Goal: Information Seeking & Learning: Learn about a topic

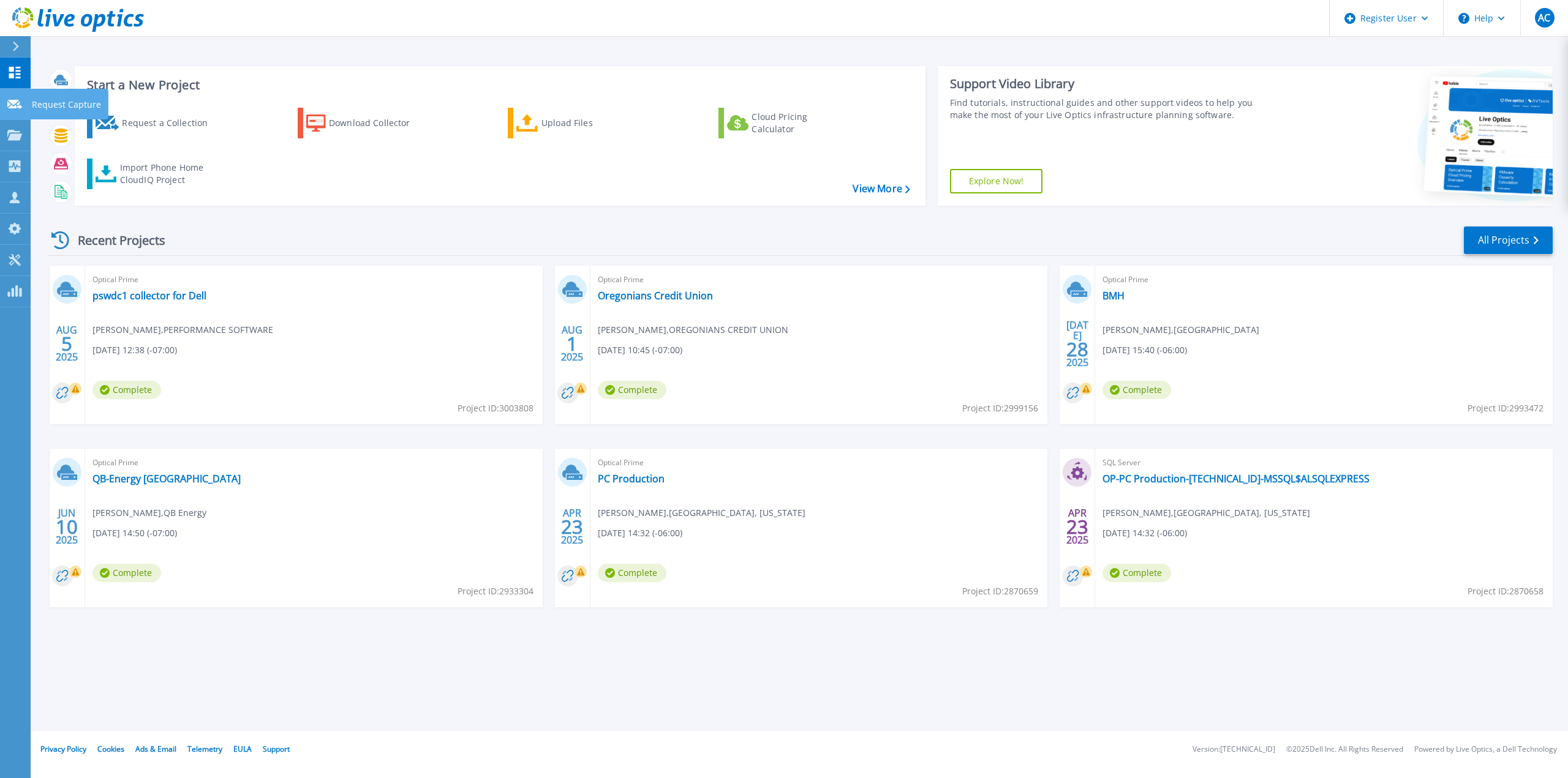
click at [1, 105] on link "Request Capture Request Capture" at bounding box center [15, 104] width 30 height 31
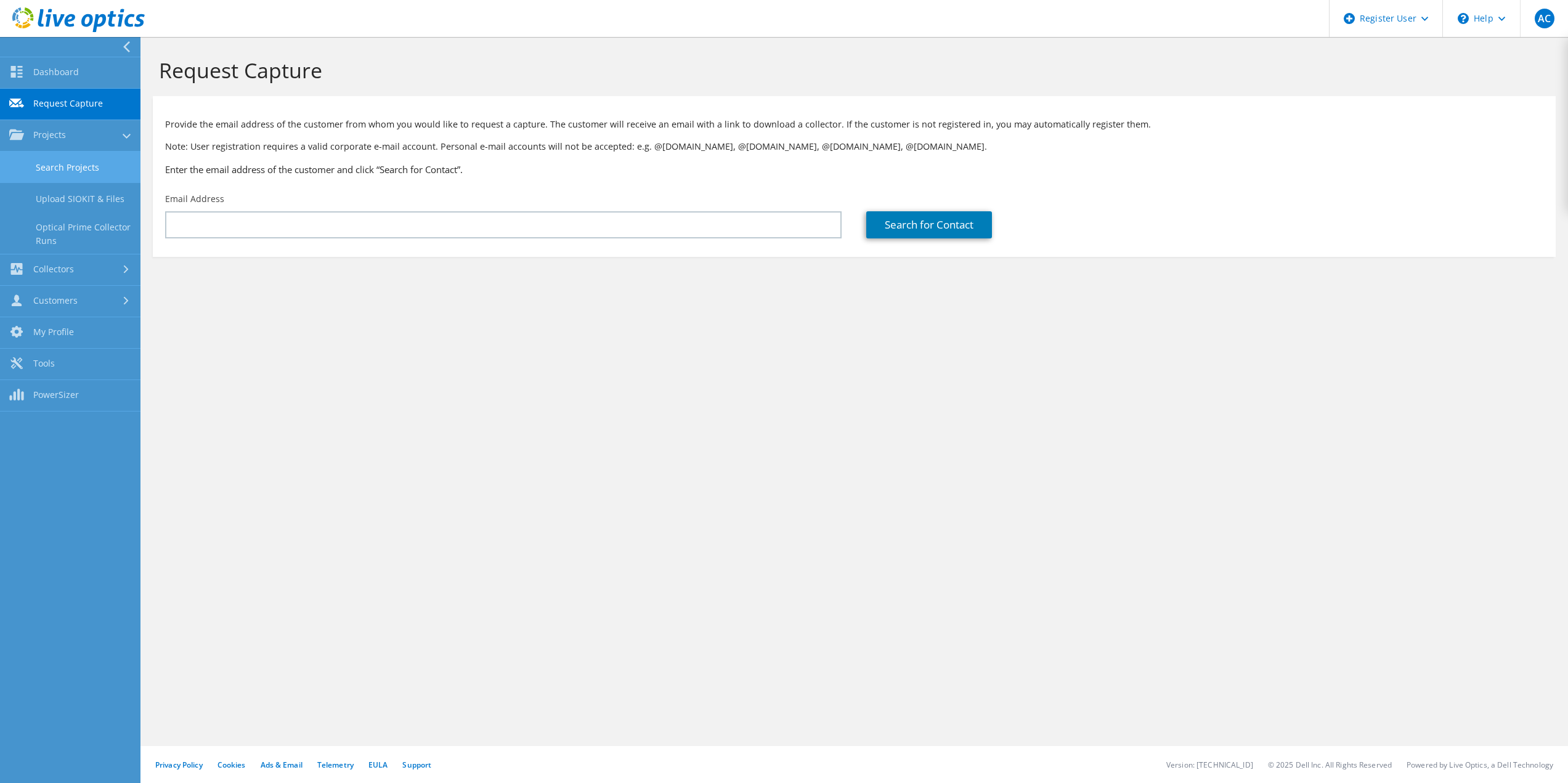
click at [46, 173] on link "Search Projects" at bounding box center [70, 167] width 140 height 31
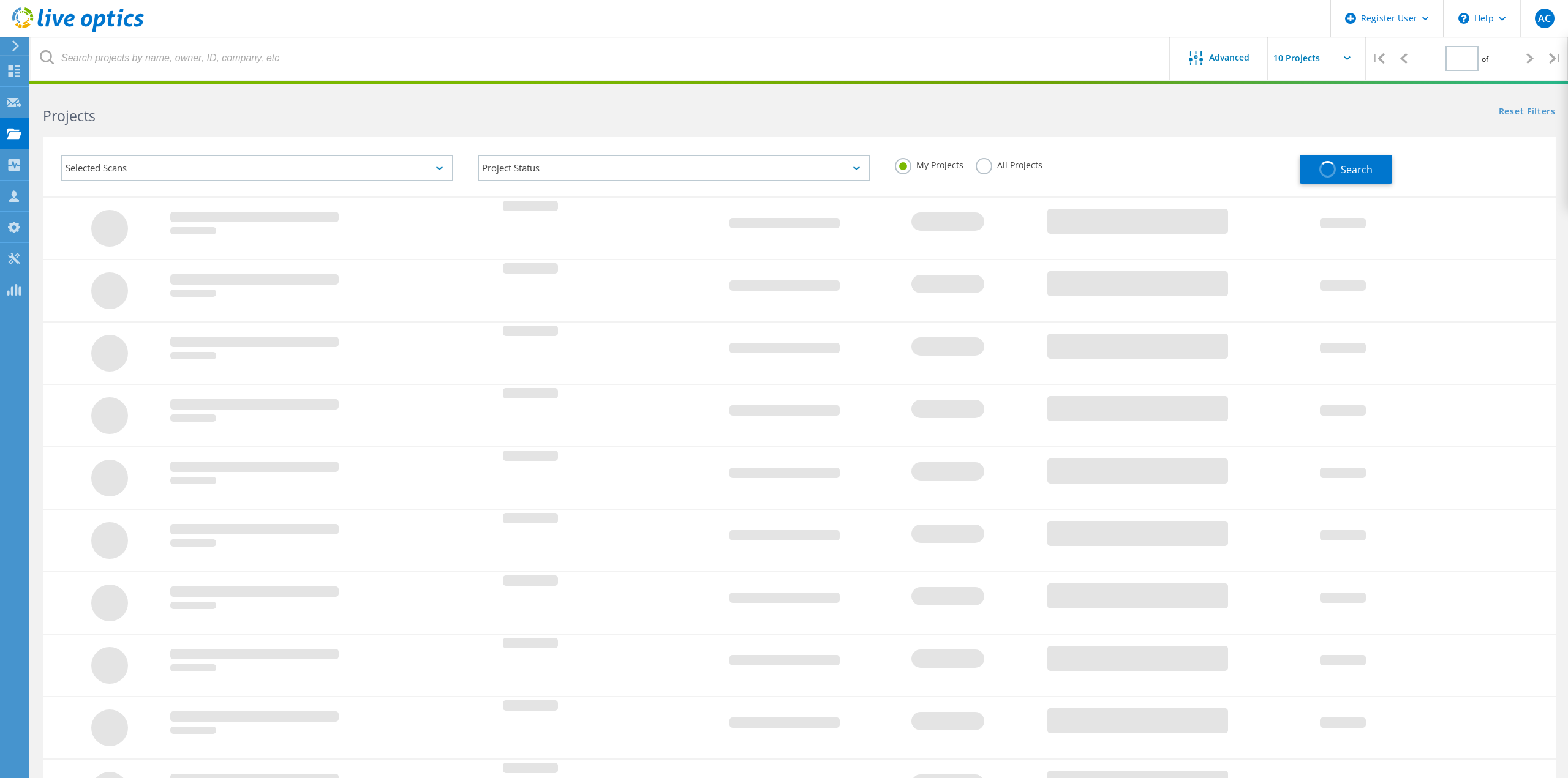
type input "1"
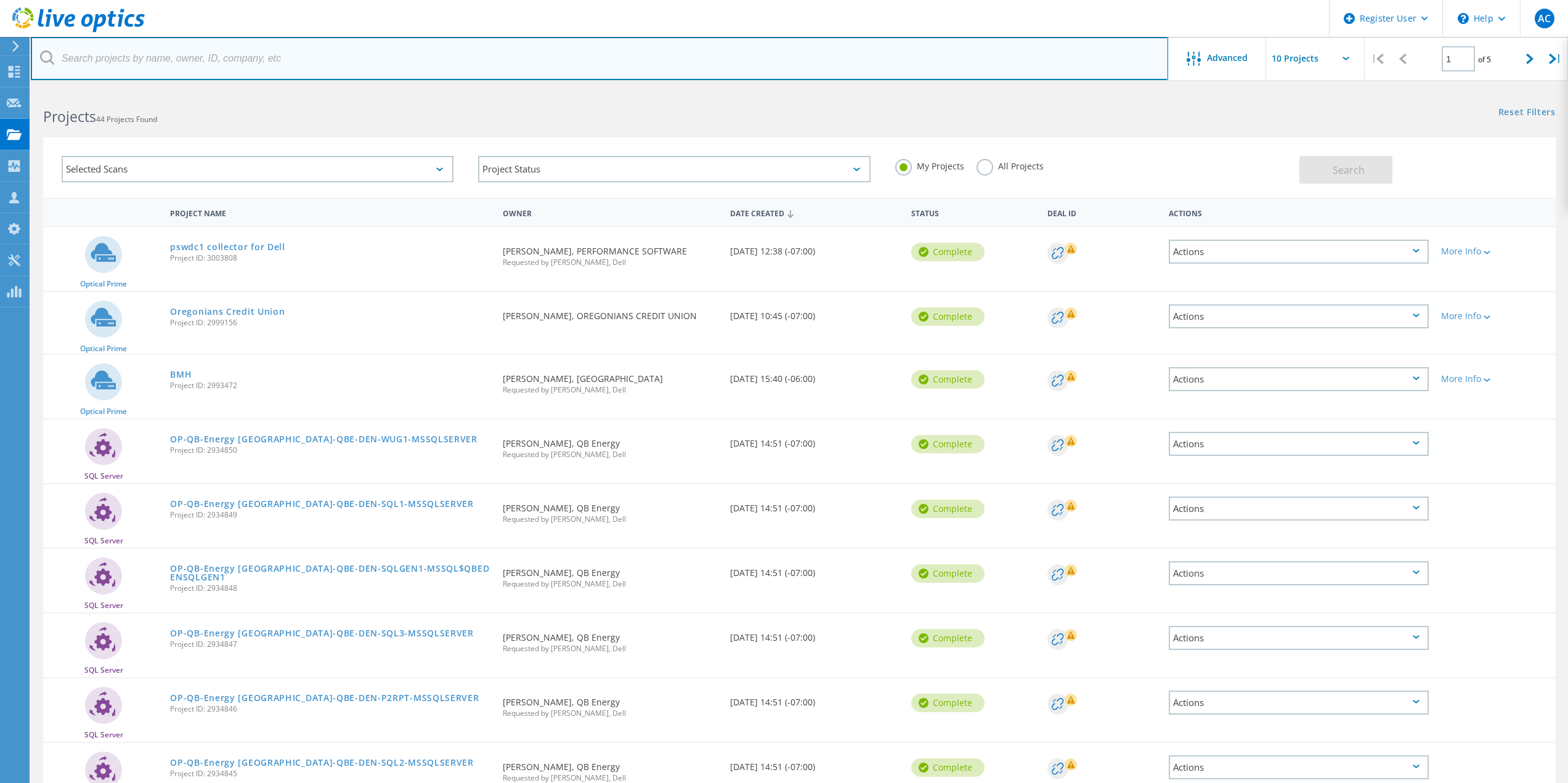
click at [317, 65] on input "text" at bounding box center [599, 58] width 1137 height 43
paste input "gcasallo@silverstatecu.com"
type input "gcasallo@silverstatecu.com"
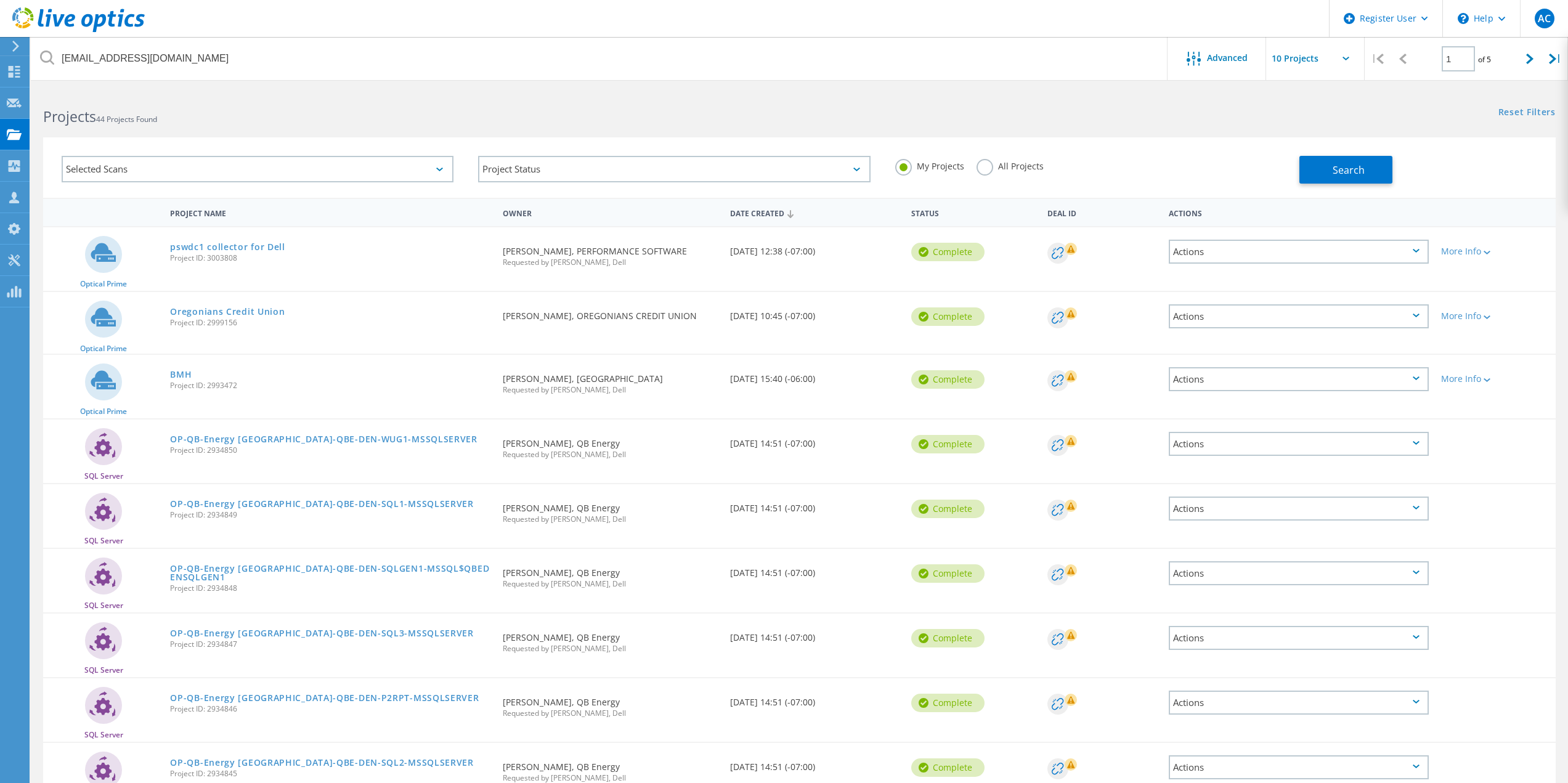
click at [481, 128] on div "Selected Scans Project Status In Progress Complete Published Anonymous Archived…" at bounding box center [799, 160] width 1537 height 76
click at [986, 171] on label "All Projects" at bounding box center [1010, 165] width 67 height 12
click at [0, 0] on input "All Projects" at bounding box center [0, 0] width 0 height 0
click at [1445, 166] on div "Search" at bounding box center [1424, 164] width 250 height 40
click at [1359, 169] on span "Search" at bounding box center [1349, 169] width 32 height 14
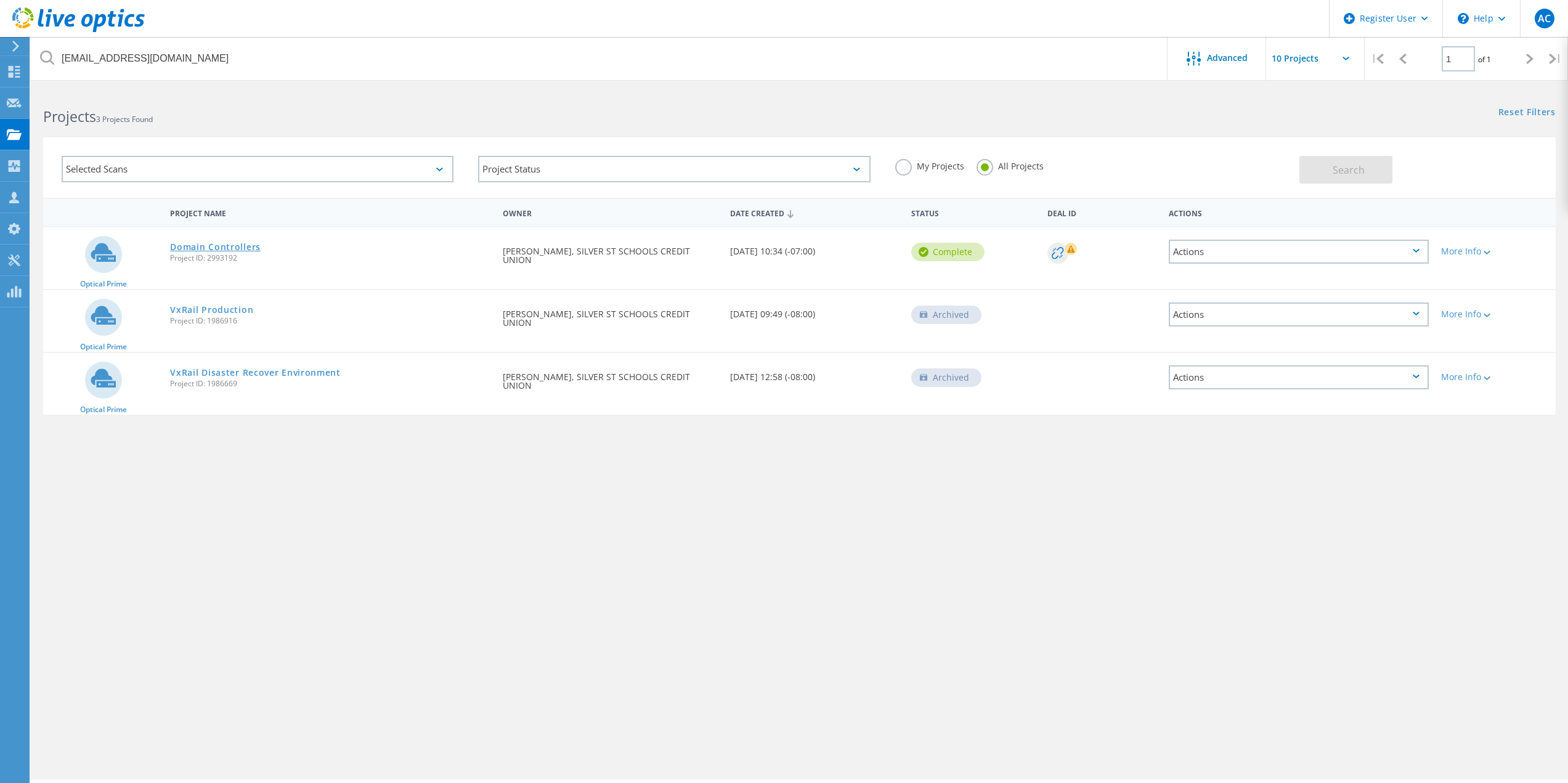
click at [254, 250] on link "Domain Controllers" at bounding box center [215, 247] width 90 height 9
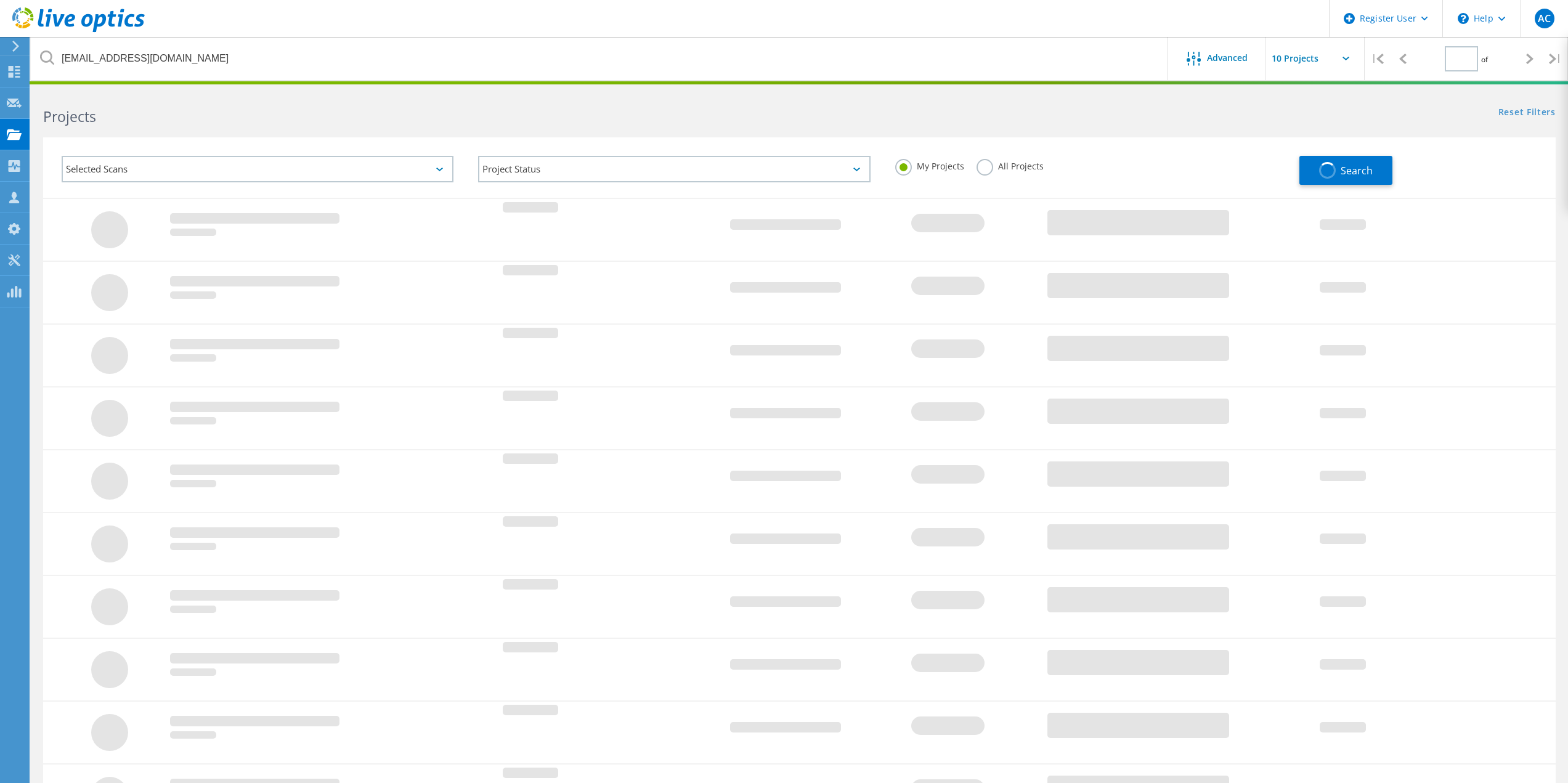
type input "1"
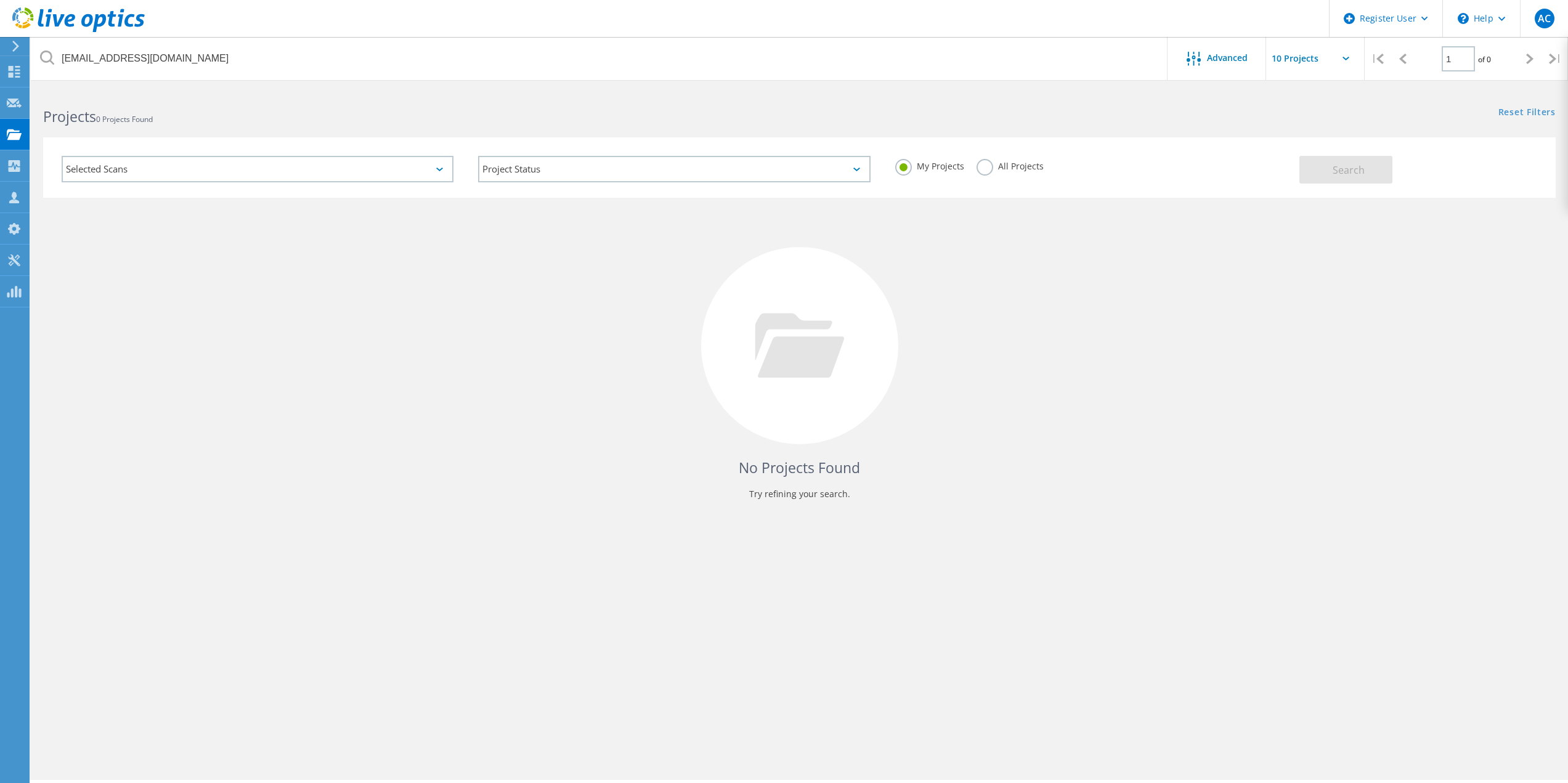
drag, startPoint x: 982, startPoint y: 171, endPoint x: 1082, endPoint y: 184, distance: 100.8
click at [982, 171] on label "All Projects" at bounding box center [1010, 165] width 67 height 12
click at [0, 0] on input "All Projects" at bounding box center [0, 0] width 0 height 0
click at [1332, 176] on button "Search" at bounding box center [1345, 169] width 93 height 27
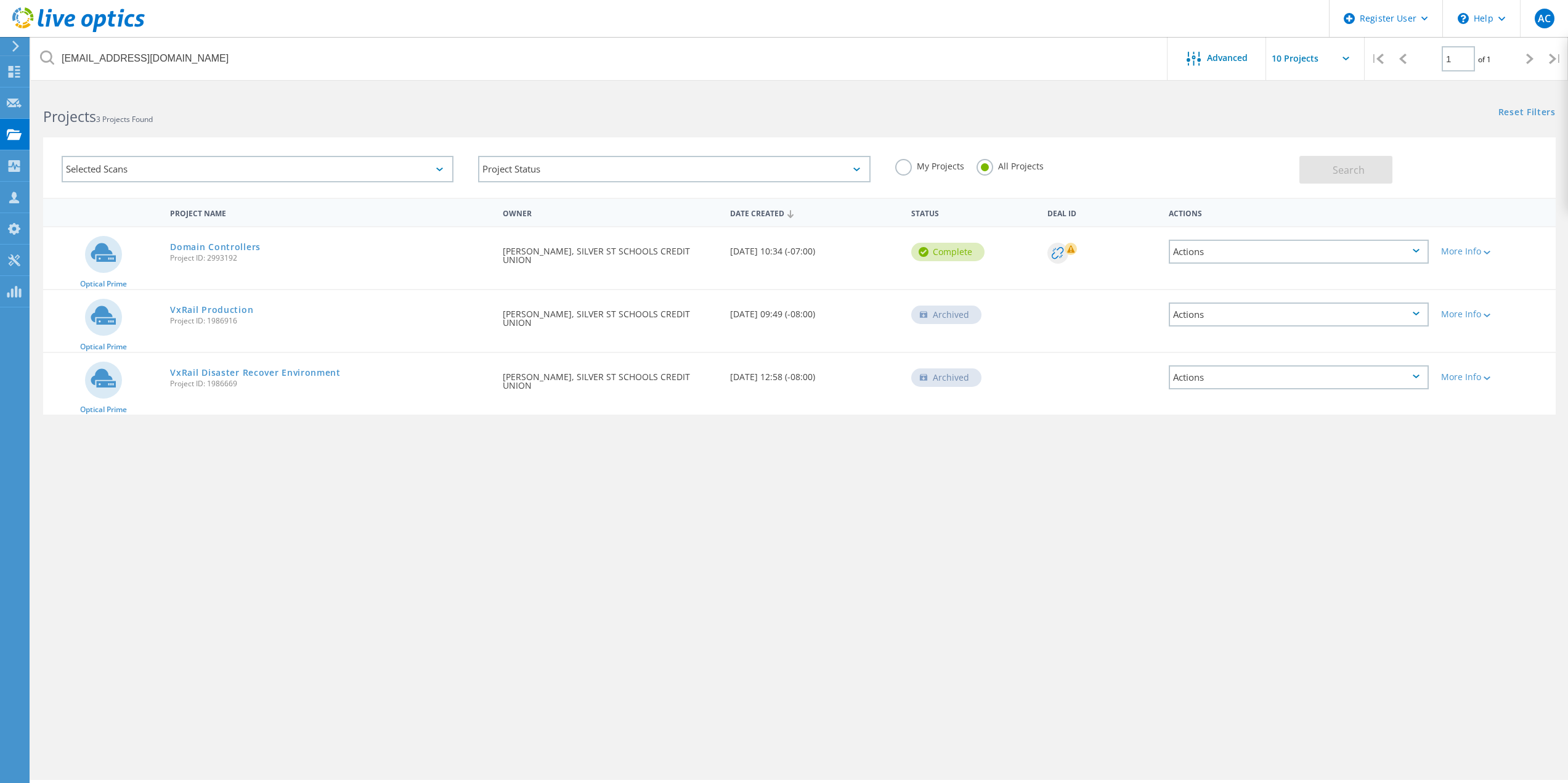
click at [357, 489] on div "Project Name Owner Date Created Status Deal Id Actions Optical Prime Domain Con…" at bounding box center [799, 357] width 1512 height 320
click at [534, 120] on h2 "Projects 3 Projects Found" at bounding box center [415, 116] width 744 height 20
click at [403, 474] on div "Project Name Owner Date Created Status Deal Id Actions Optical Prime Domain Con…" at bounding box center [799, 357] width 1512 height 320
click at [233, 244] on link "Domain Controllers" at bounding box center [215, 247] width 90 height 9
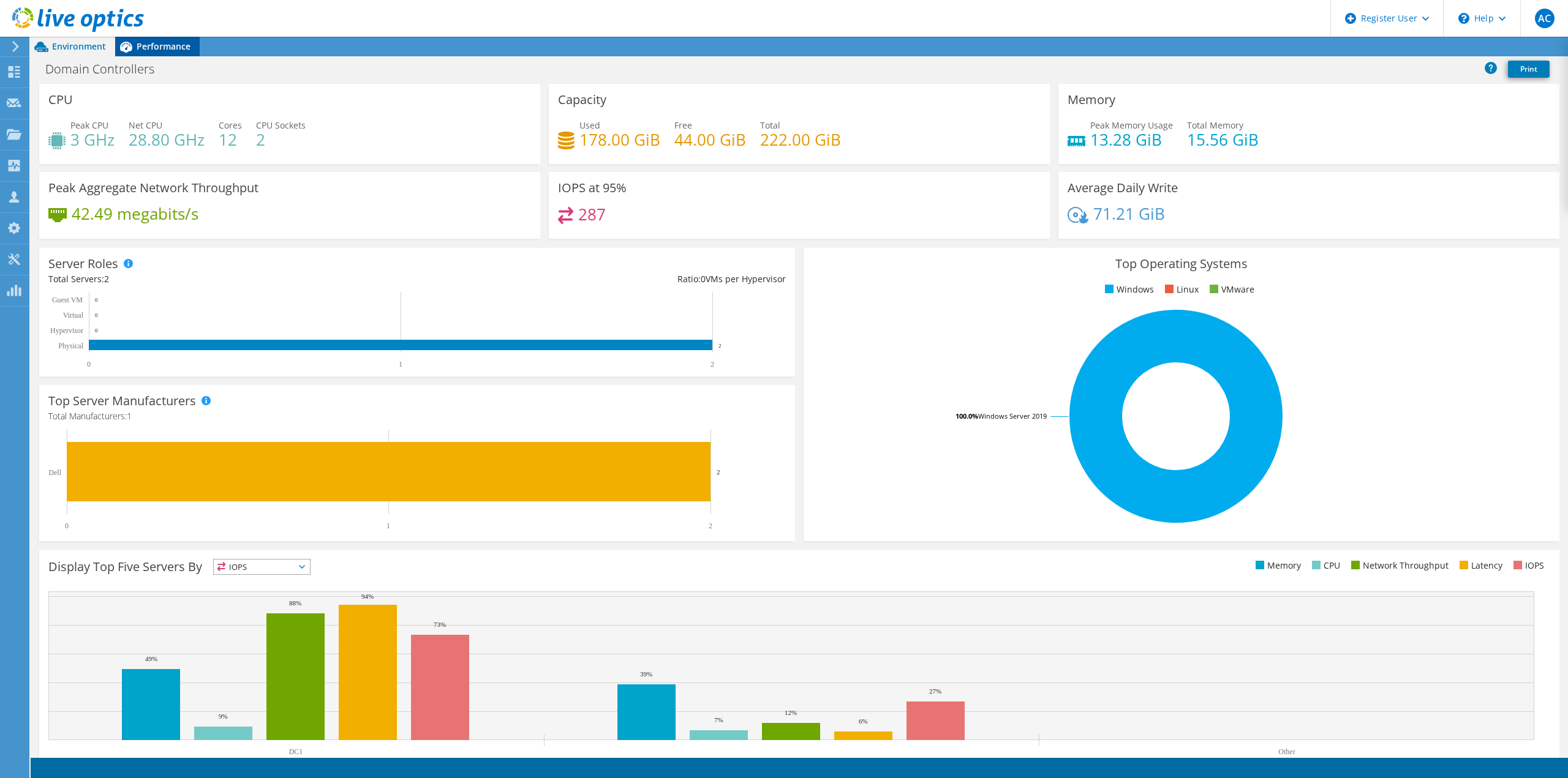
click at [160, 46] on span "Performance" at bounding box center [163, 46] width 54 height 12
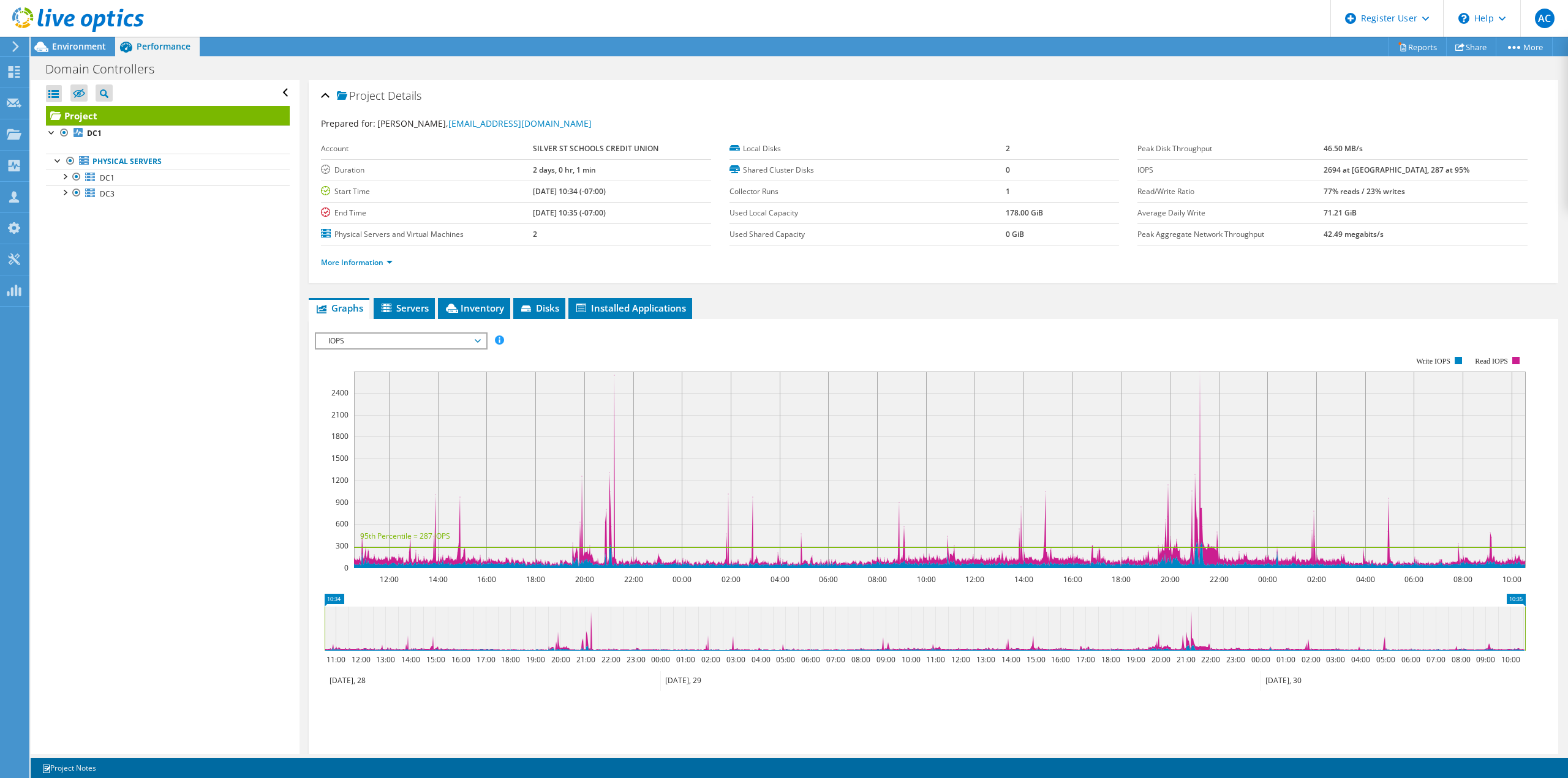
click at [63, 36] on div at bounding box center [72, 20] width 144 height 41
click at [61, 46] on span "Environment" at bounding box center [79, 46] width 54 height 12
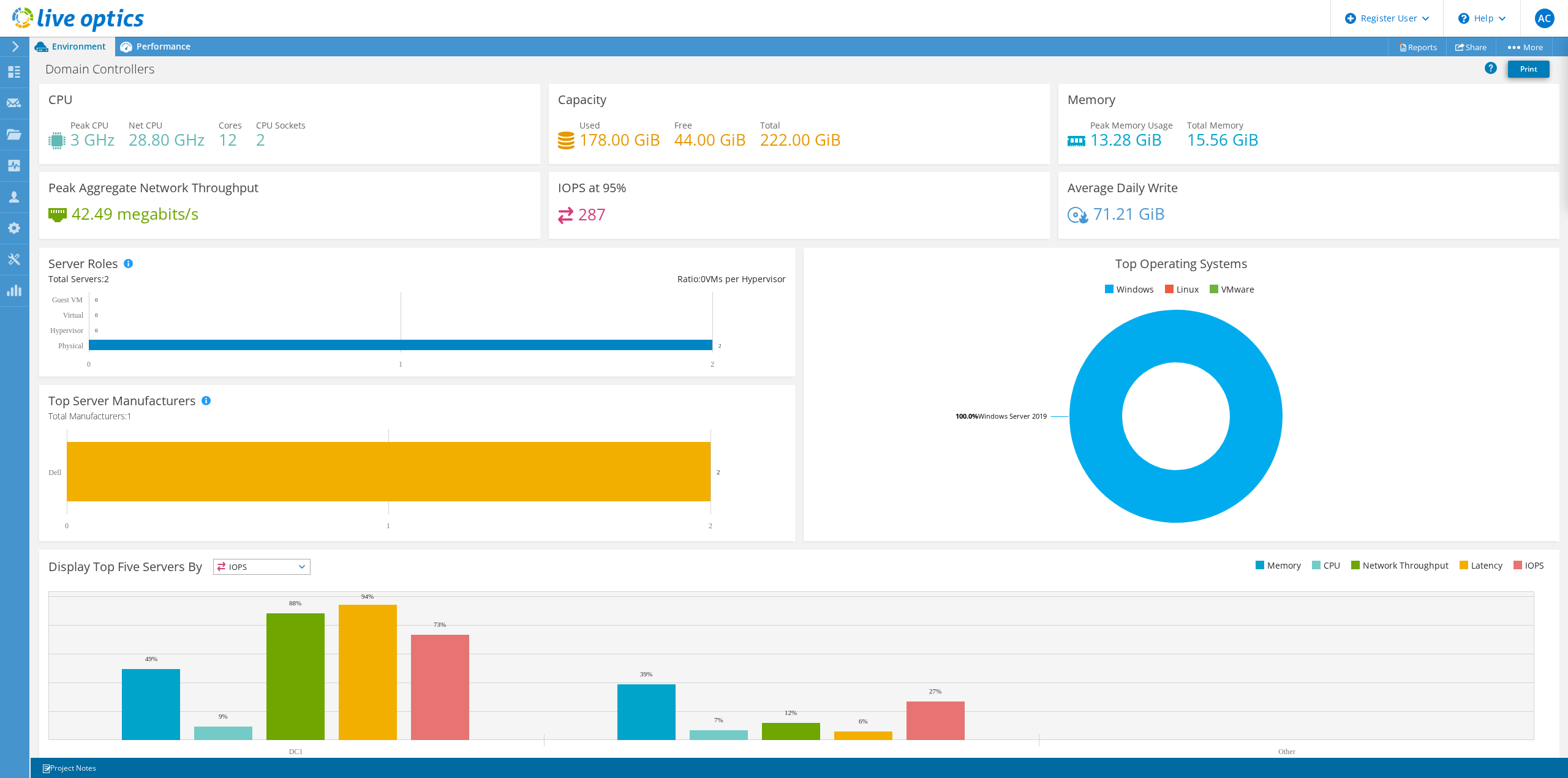
click at [786, 307] on div "Server Roles Physical Servers represent bare metal servers that were targets of…" at bounding box center [417, 312] width 756 height 128
click at [790, 377] on div "Server Roles Physical Servers represent bare metal servers that were targets of…" at bounding box center [417, 312] width 764 height 137
drag, startPoint x: 839, startPoint y: 139, endPoint x: 759, endPoint y: 143, distance: 80.1
click at [759, 143] on div "Used 178.00 GiB Free 44.00 GiB Total 222.00 GiB" at bounding box center [799, 139] width 483 height 40
click at [783, 207] on div "287" at bounding box center [799, 220] width 483 height 26
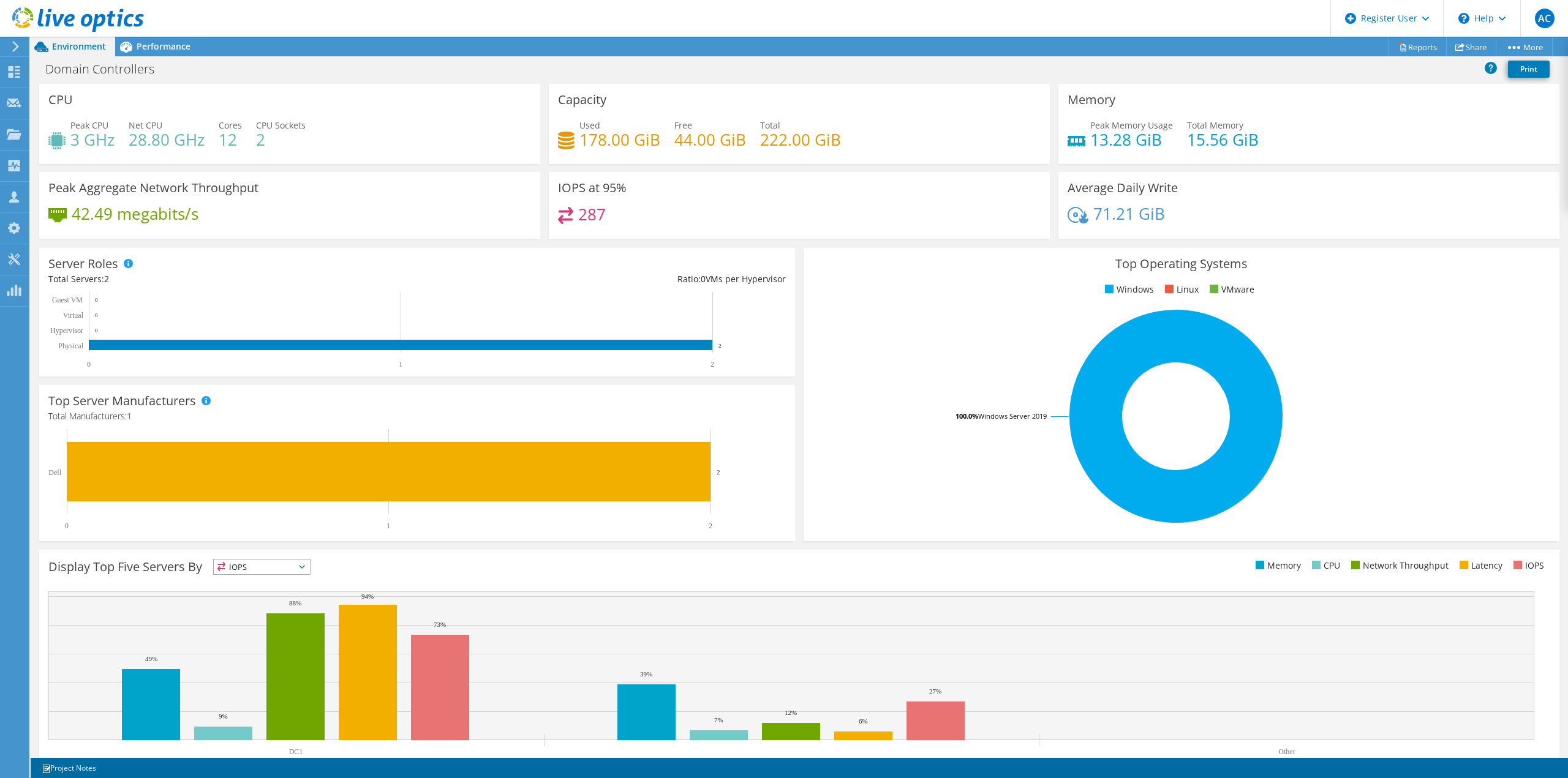
click at [791, 339] on div "Server Roles Physical Servers represent bare metal servers that were targets of…" at bounding box center [417, 312] width 764 height 137
click at [183, 62] on div "Domain Controllers Print" at bounding box center [798, 69] width 1537 height 22
click at [147, 53] on div "Performance" at bounding box center [157, 46] width 84 height 19
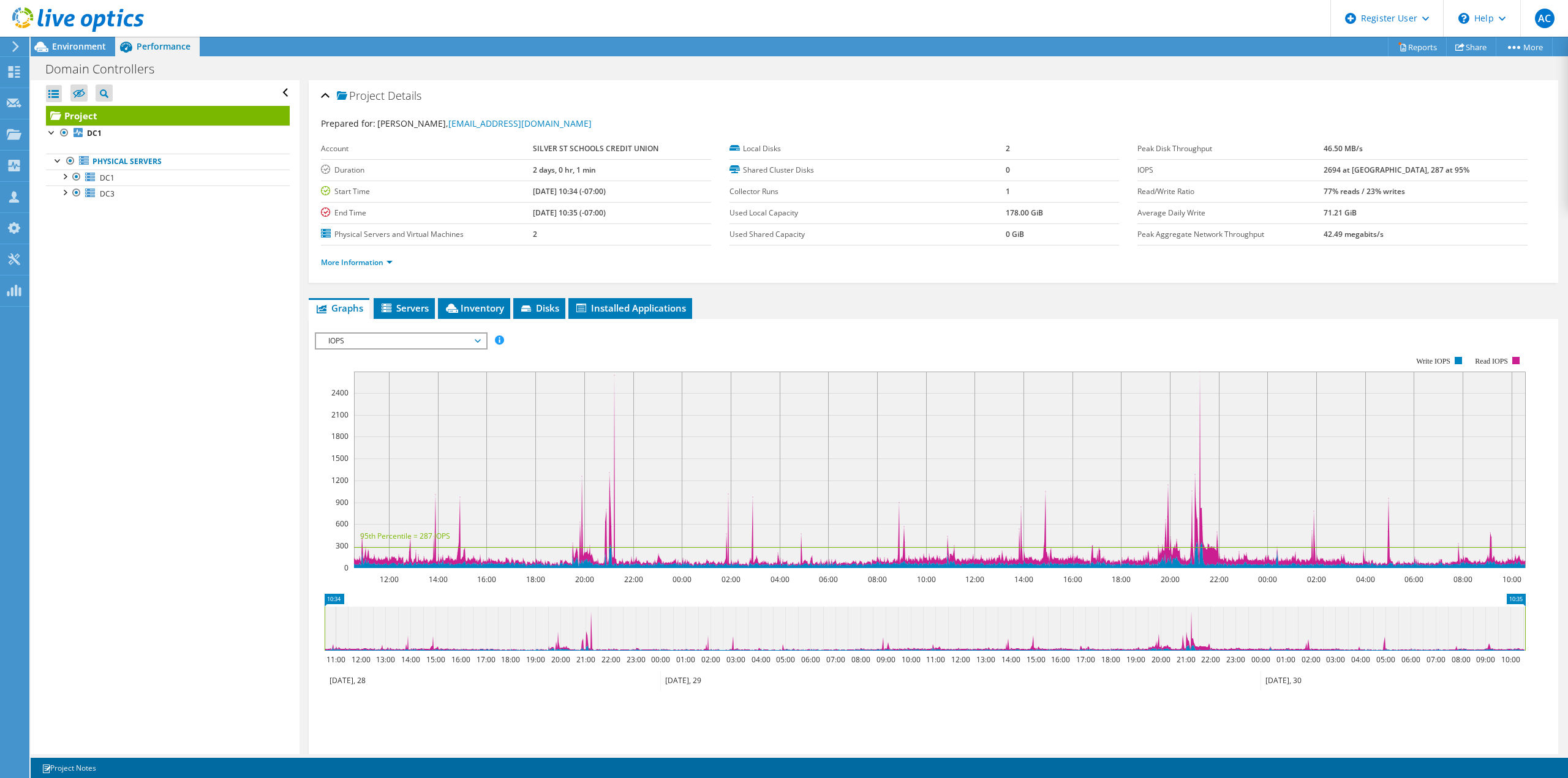
click at [745, 233] on label "Used Shared Capacity" at bounding box center [867, 234] width 277 height 12
click at [1421, 50] on link "Reports" at bounding box center [1416, 47] width 59 height 19
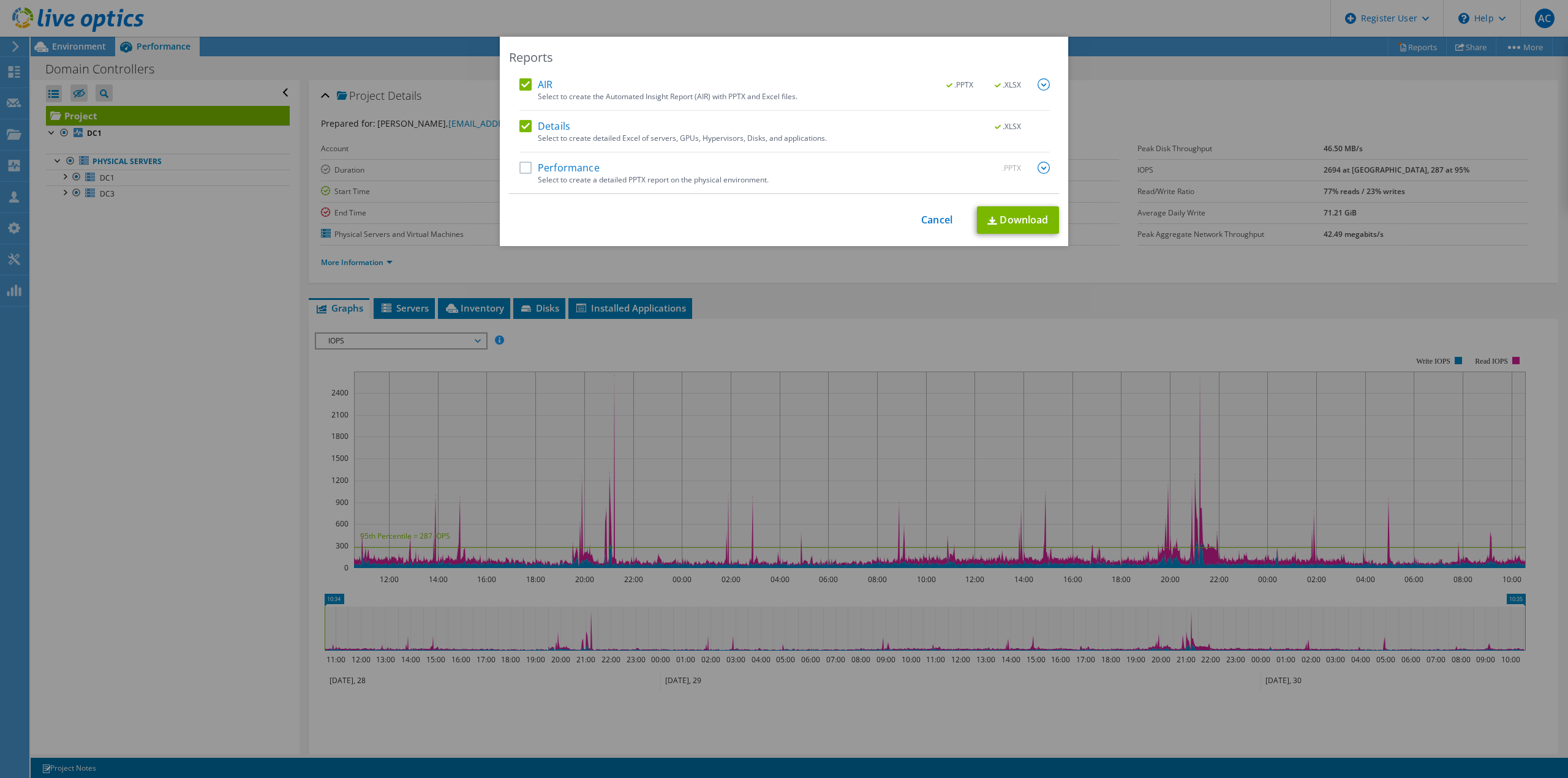
click at [1033, 243] on div "Reports AIR .PPTX .XLSX Select to create the Automated Insight Report (AIR) wit…" at bounding box center [783, 141] width 568 height 209
click at [1016, 216] on link "Download" at bounding box center [1017, 220] width 82 height 27
click at [1137, 99] on div "Reports AIR .PPTX .XLSX Select to create the Automated Insight Report (AIR) wit…" at bounding box center [784, 389] width 1568 height 704
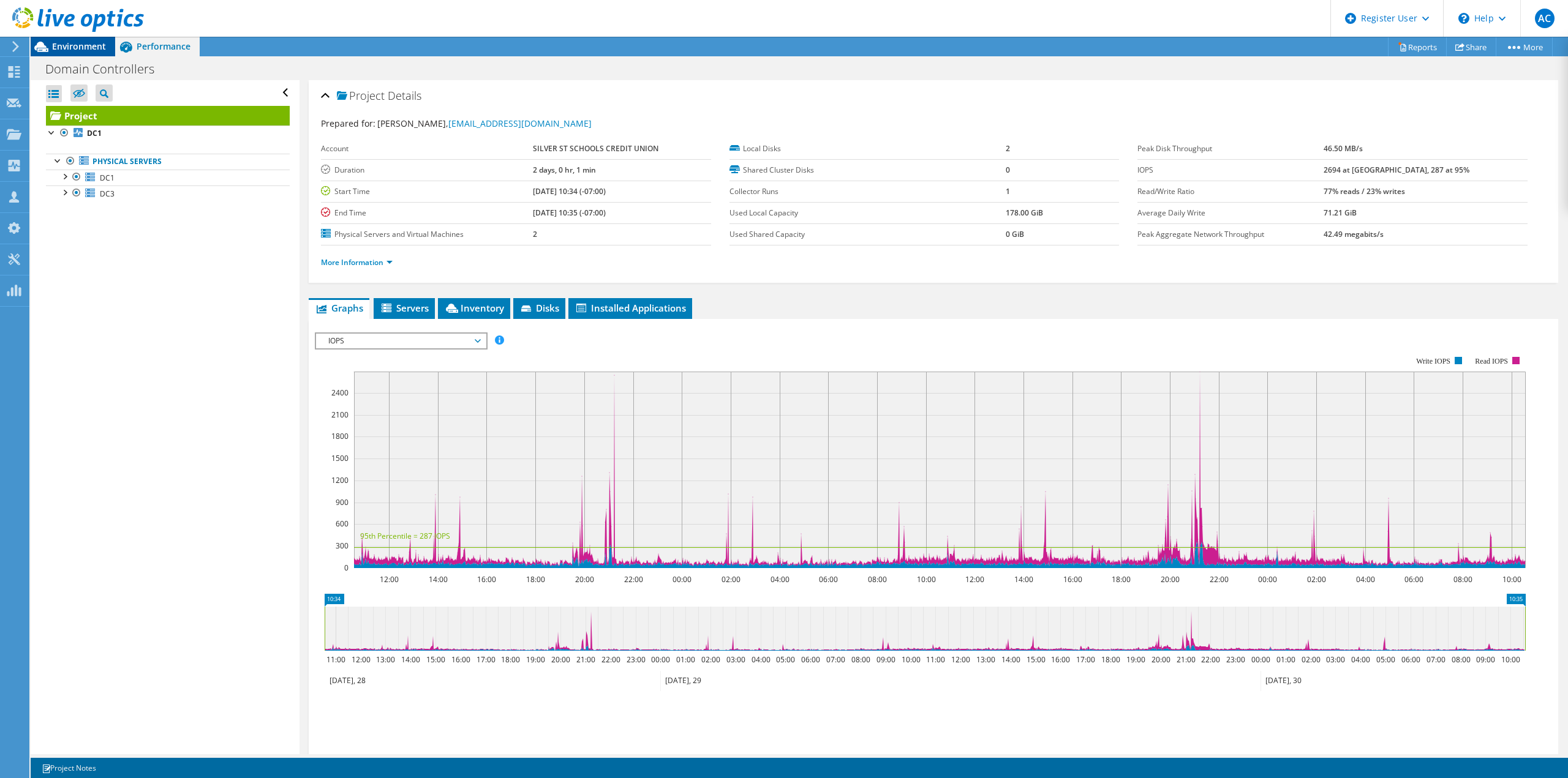
click at [82, 50] on span "Environment" at bounding box center [79, 46] width 54 height 12
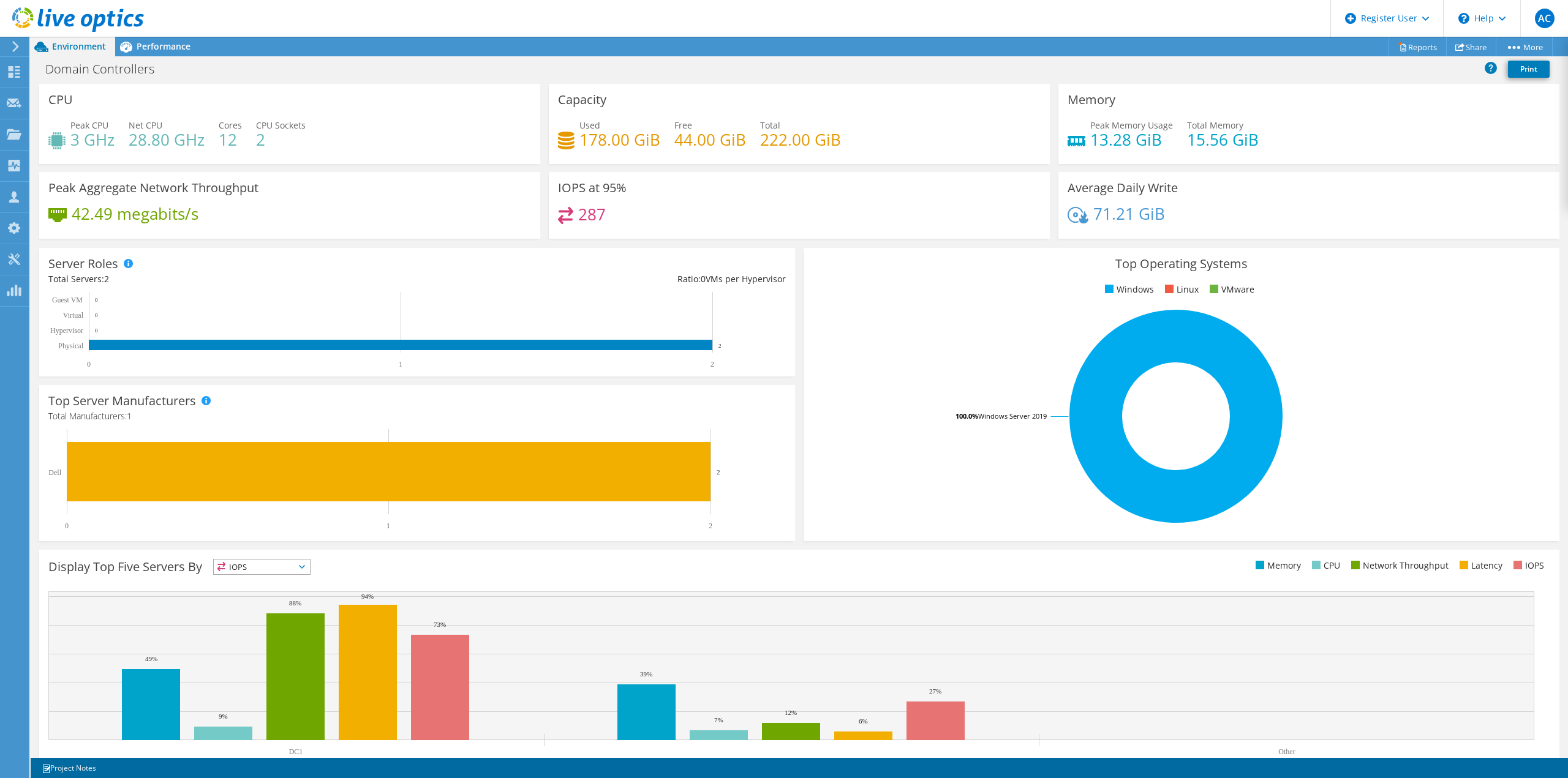
click at [40, 46] on icon at bounding box center [42, 46] width 14 height 10
click at [220, 79] on div "Domain Controllers Print" at bounding box center [798, 69] width 1537 height 22
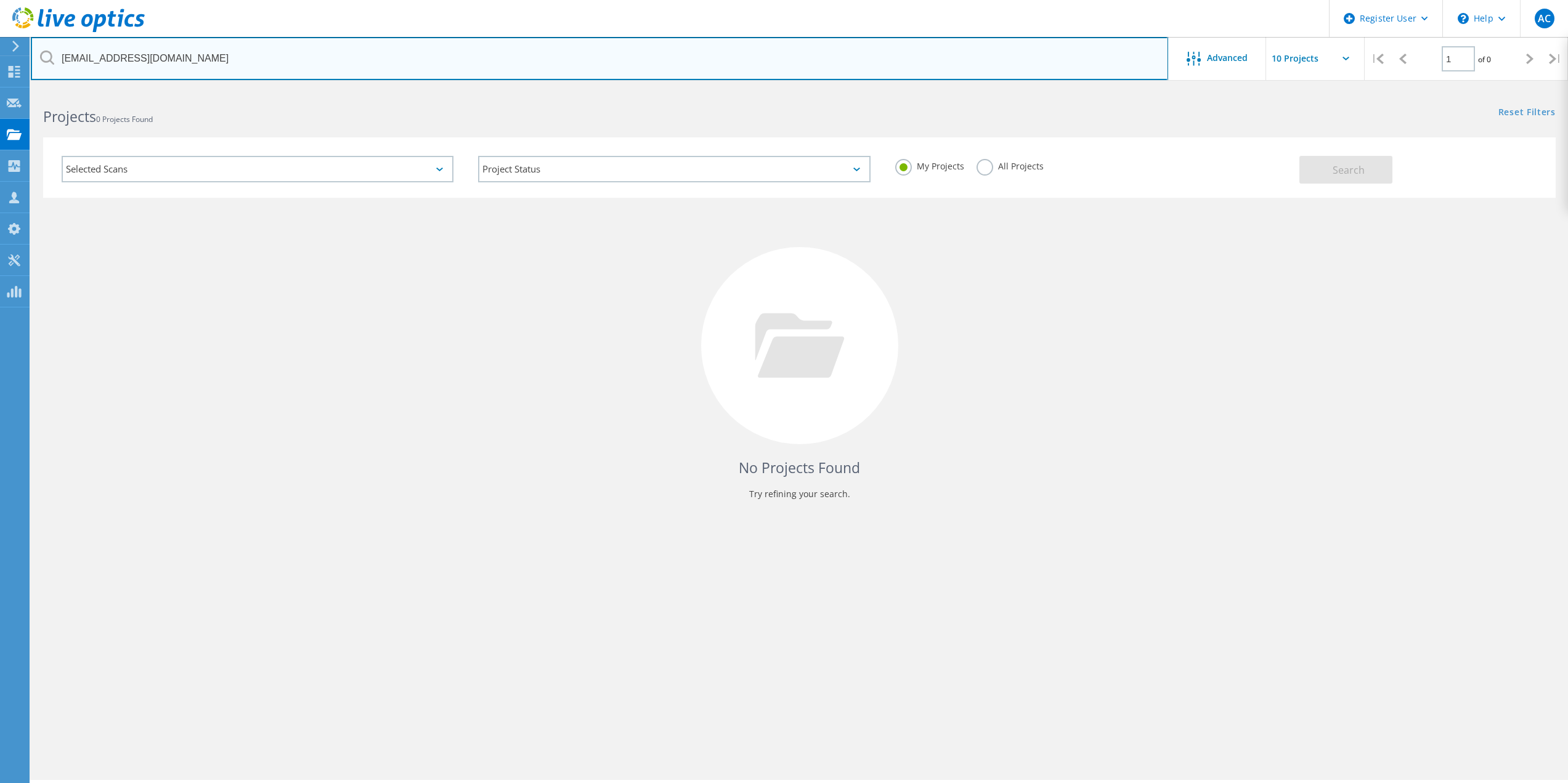
click at [274, 44] on input "[EMAIL_ADDRESS][DOMAIN_NAME]" at bounding box center [599, 58] width 1137 height 43
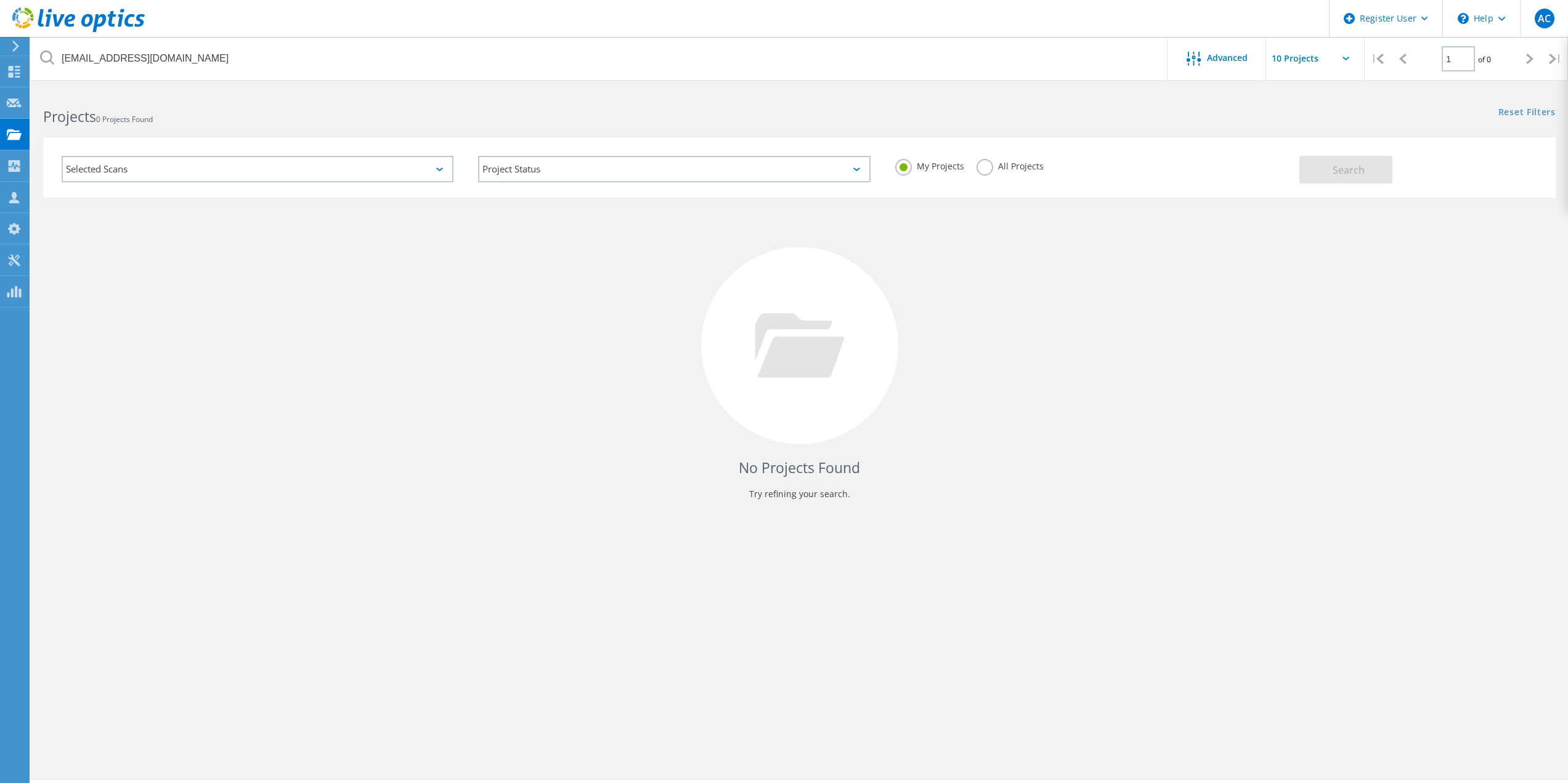
click at [988, 164] on label "All Projects" at bounding box center [1010, 165] width 67 height 12
click at [0, 0] on input "All Projects" at bounding box center [0, 0] width 0 height 0
click at [1223, 172] on div "My Projects All Projects" at bounding box center [1091, 166] width 416 height 46
drag, startPoint x: 1270, startPoint y: 190, endPoint x: 1314, endPoint y: 177, distance: 45.9
click at [1286, 190] on div "My Projects All Projects" at bounding box center [1091, 168] width 416 height 48
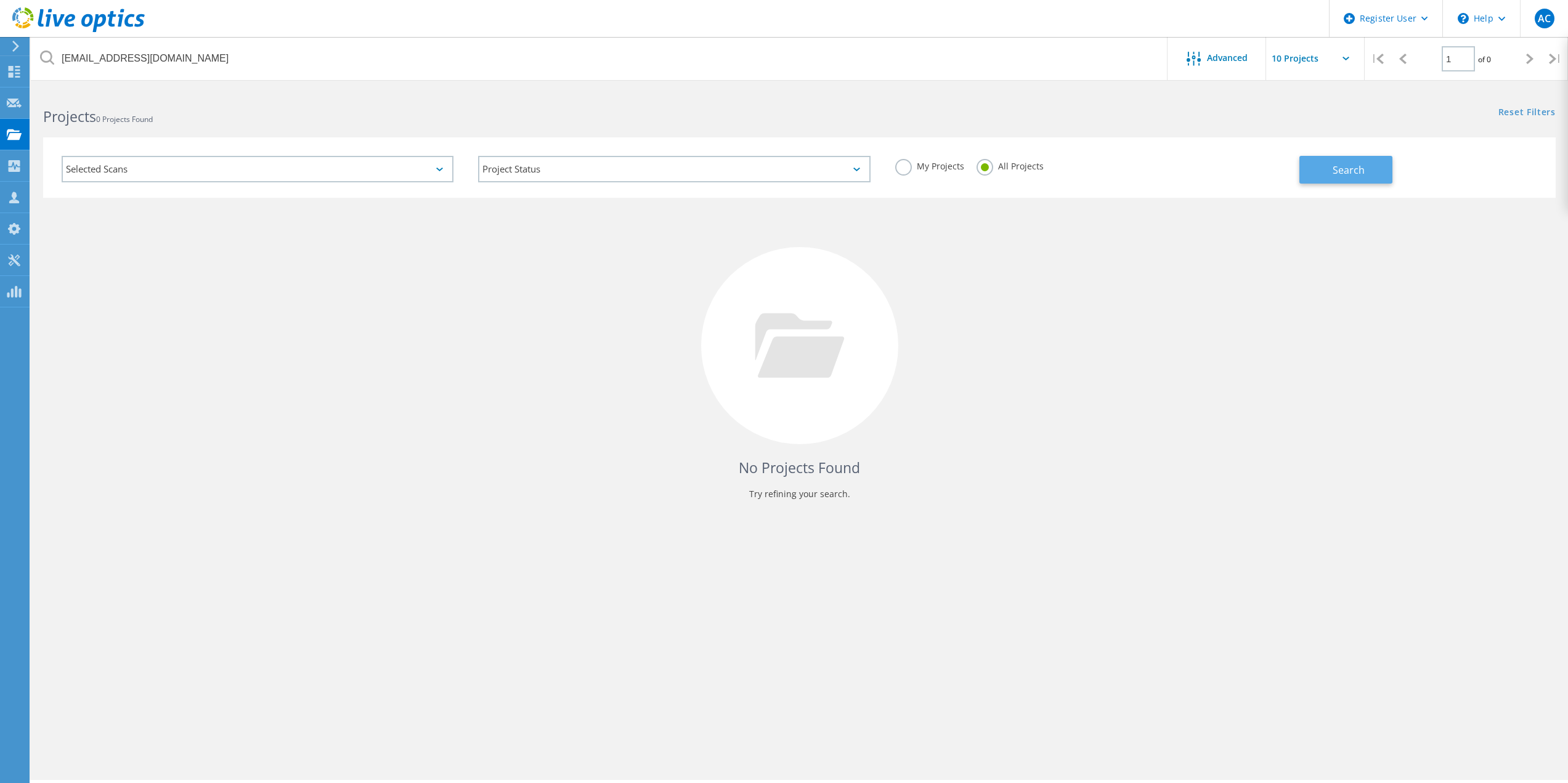
click at [1320, 176] on button "Search" at bounding box center [1345, 169] width 93 height 27
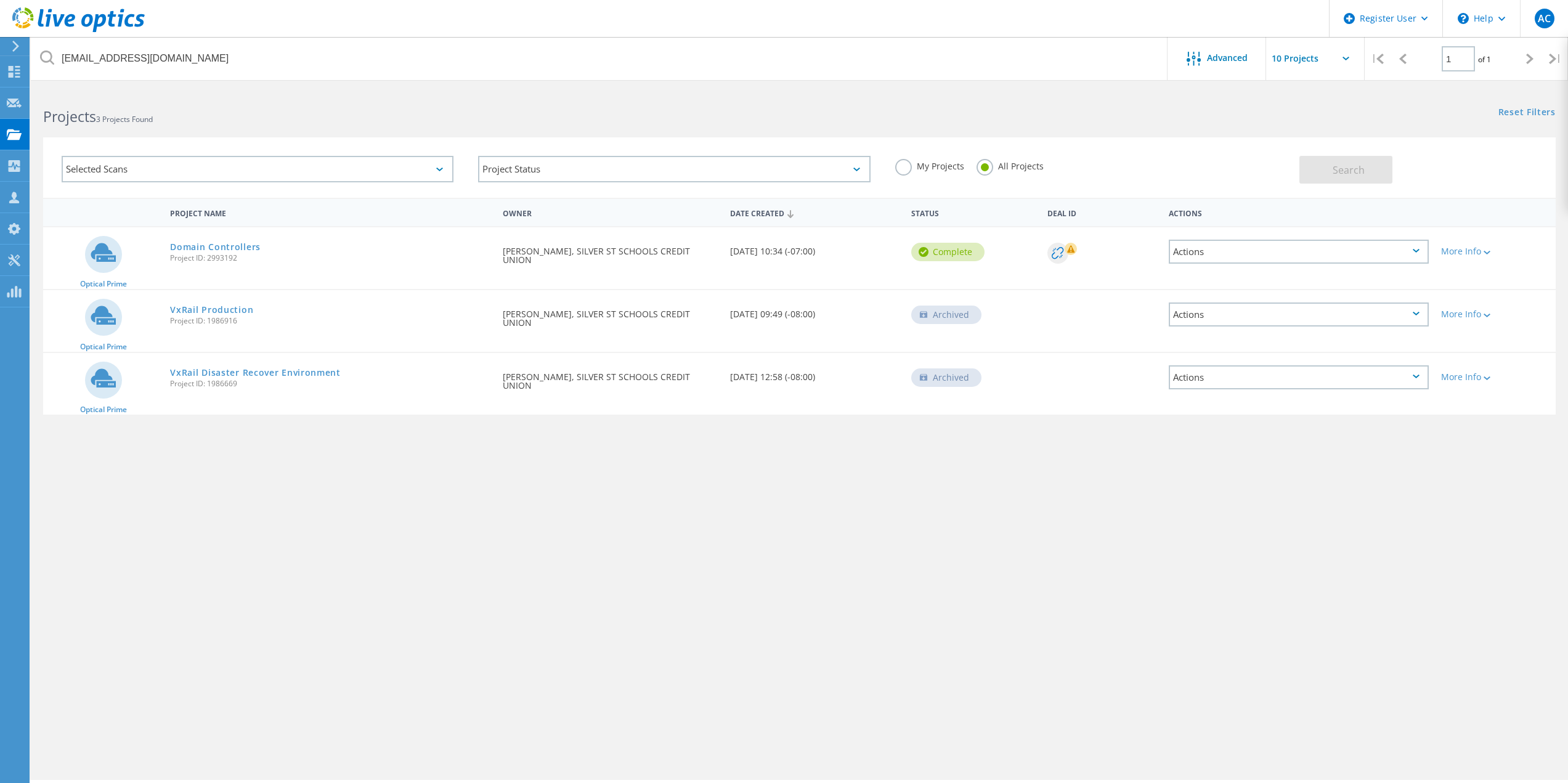
drag, startPoint x: 244, startPoint y: 260, endPoint x: 169, endPoint y: 262, distance: 75.0
click at [169, 262] on div "Domain Controllers Project ID: 2993192" at bounding box center [330, 251] width 333 height 47
copy span "Project ID: 2993192"
click at [408, 569] on div "[EMAIL_ADDRESS][DOMAIN_NAME] Advanced | 1 of 1 | Email Address Project Name Com…" at bounding box center [799, 435] width 1537 height 690
